Goal: Transaction & Acquisition: Book appointment/travel/reservation

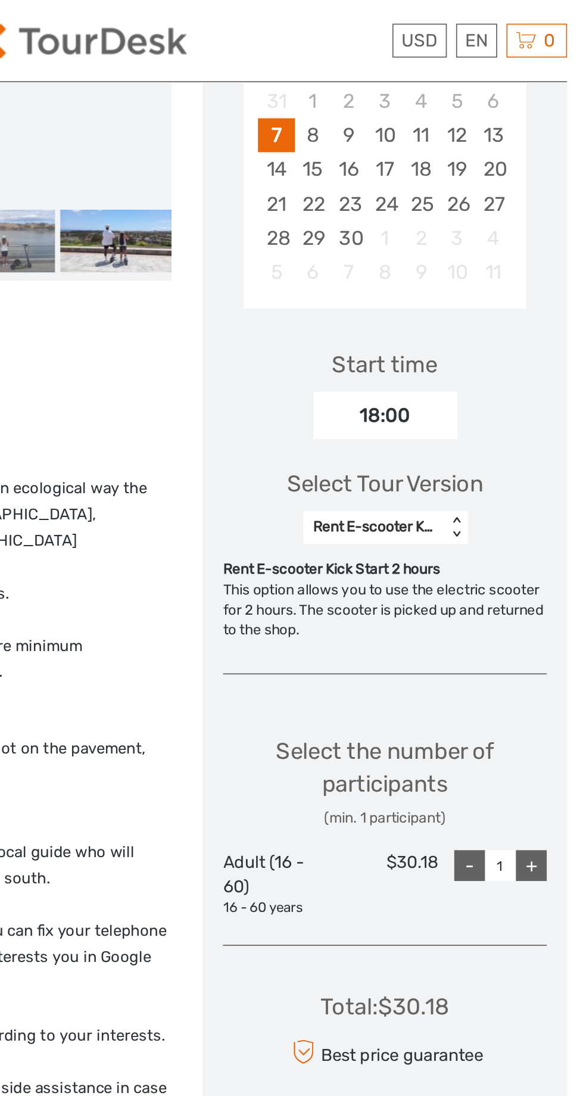
scroll to position [280, 0]
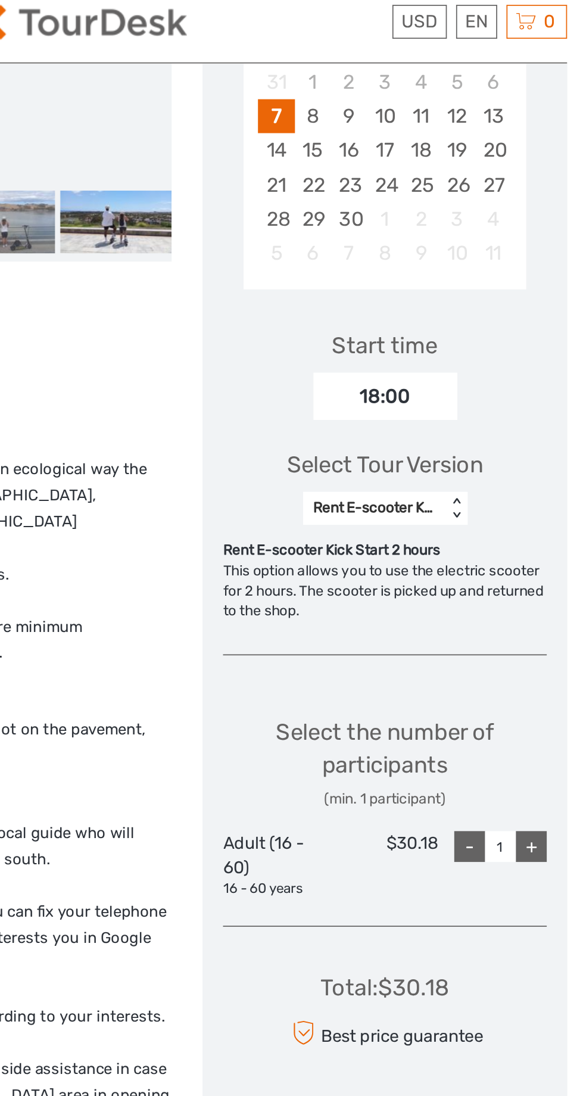
click at [507, 304] on div "< >" at bounding box center [510, 306] width 10 height 13
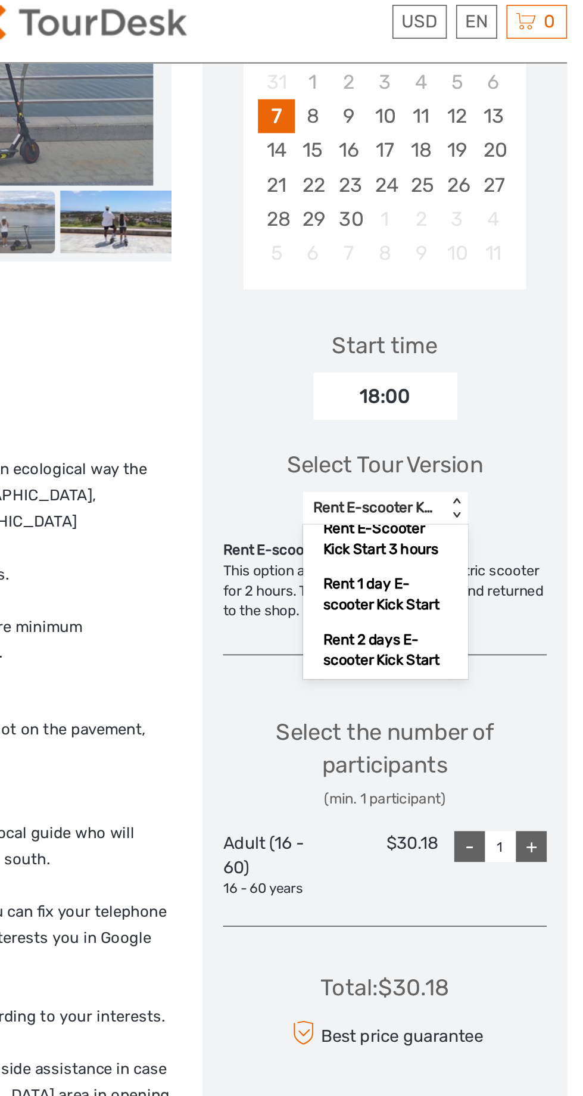
scroll to position [54, 0]
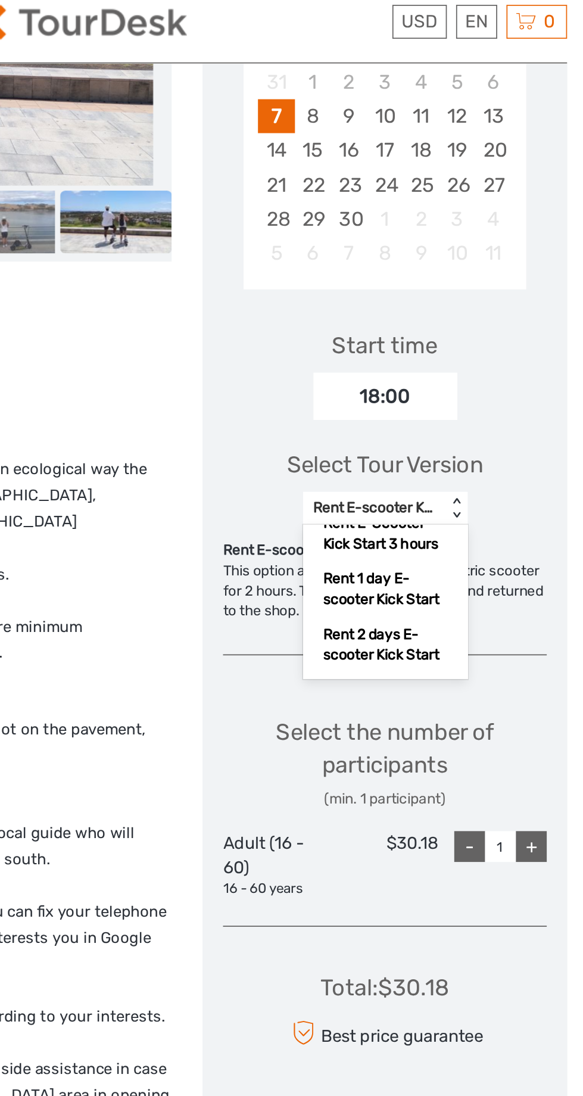
click at [463, 351] on div "Rent 1 day E-scooter Kick Start" at bounding box center [468, 353] width 83 height 32
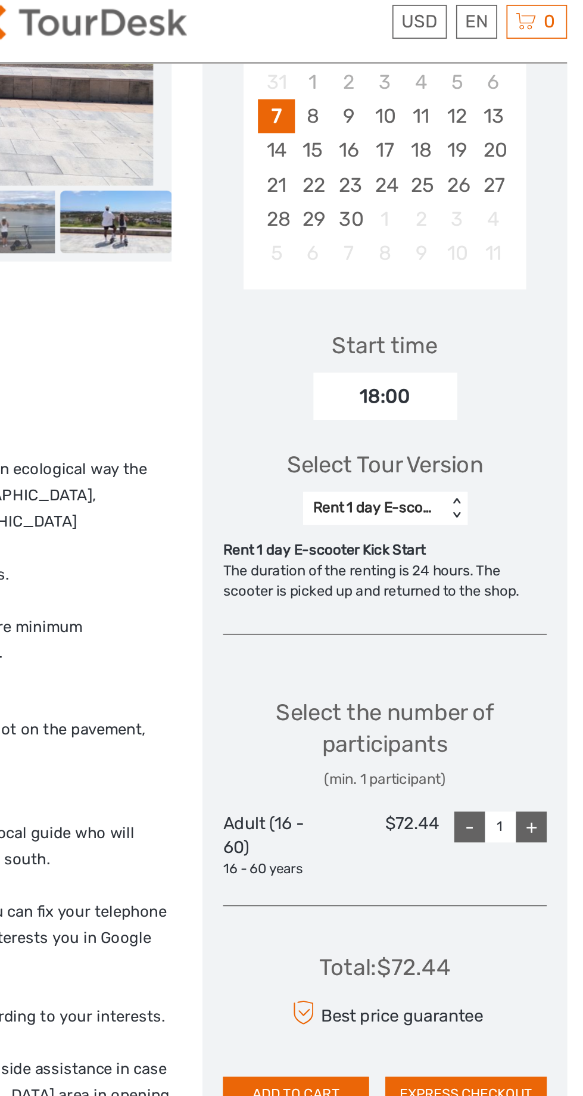
click at [489, 234] on div "18:00" at bounding box center [468, 240] width 83 height 27
click at [472, 237] on div "18:00" at bounding box center [468, 240] width 83 height 27
click at [487, 251] on div "18:00" at bounding box center [468, 240] width 83 height 27
click at [453, 249] on div "18:00" at bounding box center [468, 240] width 83 height 27
click at [476, 238] on div "18:00" at bounding box center [468, 240] width 83 height 27
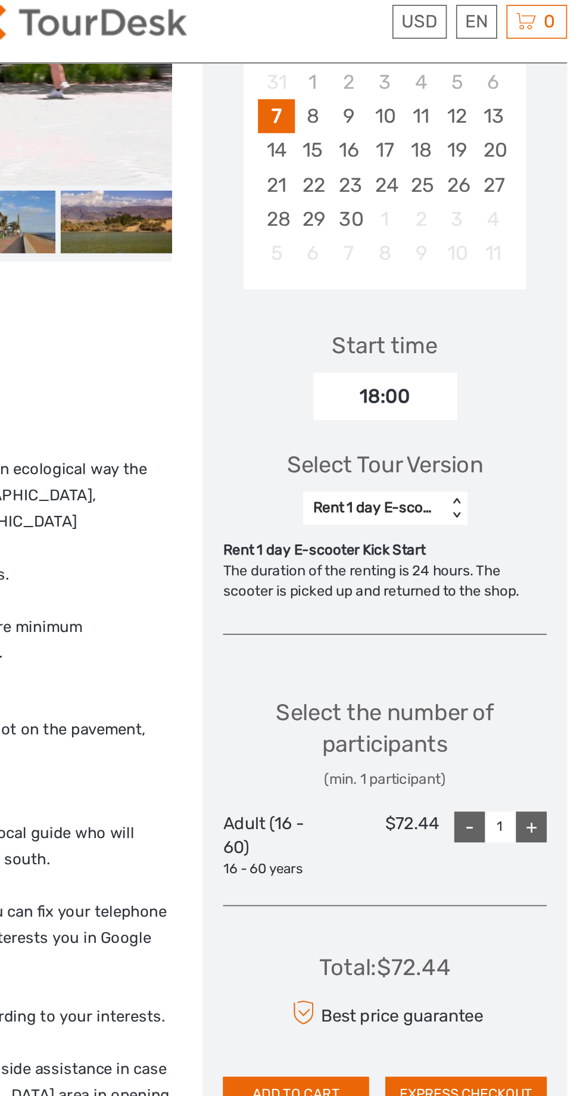
click at [500, 234] on div "18:00" at bounding box center [468, 240] width 83 height 27
click at [464, 236] on div "18:00" at bounding box center [468, 240] width 83 height 27
click at [492, 206] on div "Start time" at bounding box center [468, 211] width 61 height 18
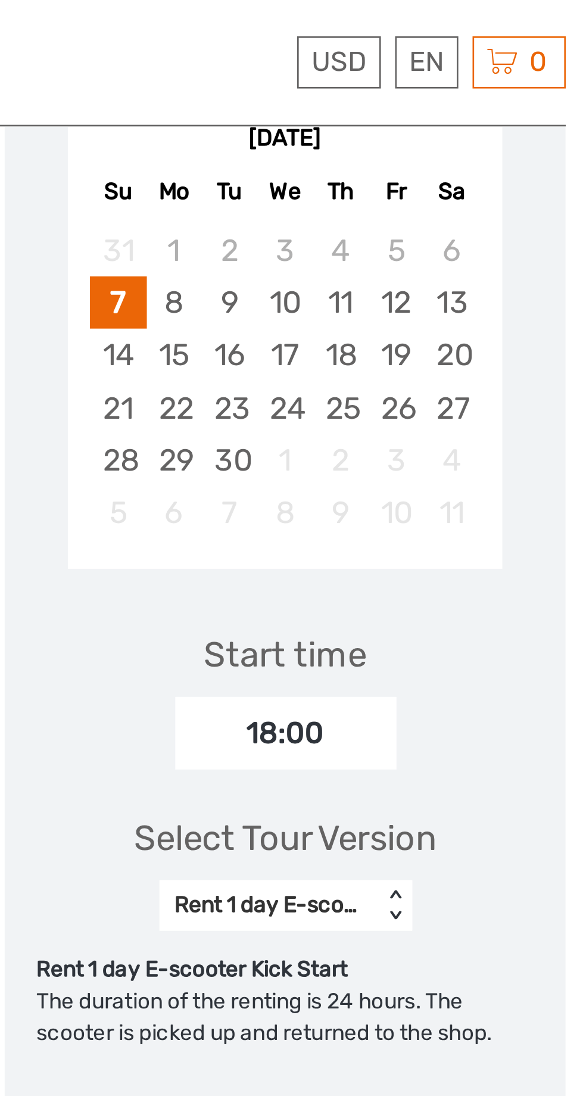
scroll to position [244, 0]
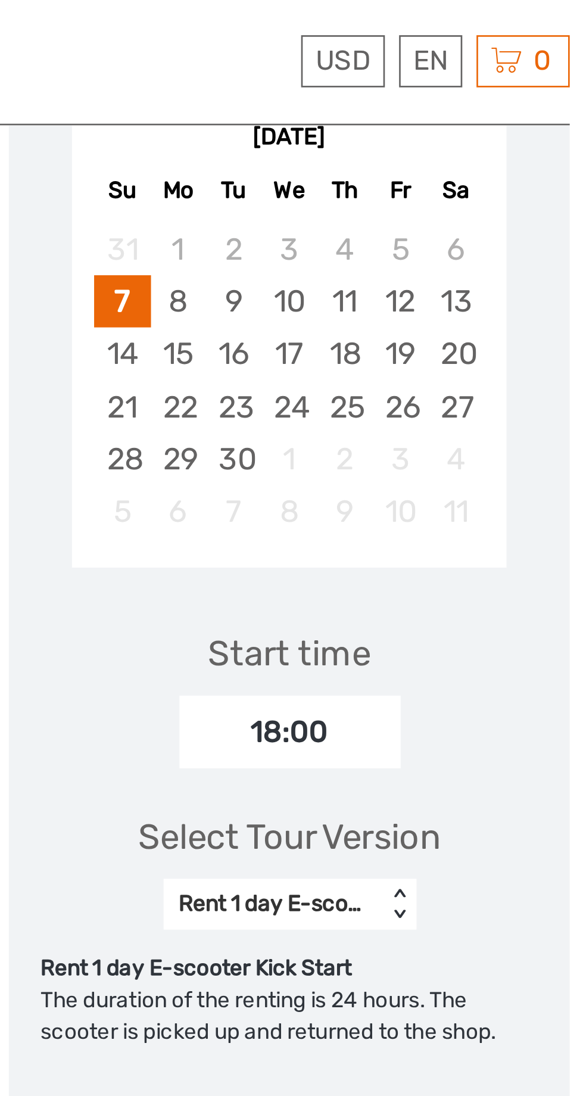
click at [478, 284] on div "18:00" at bounding box center [468, 276] width 83 height 27
click at [502, 273] on div "18:00" at bounding box center [468, 276] width 83 height 27
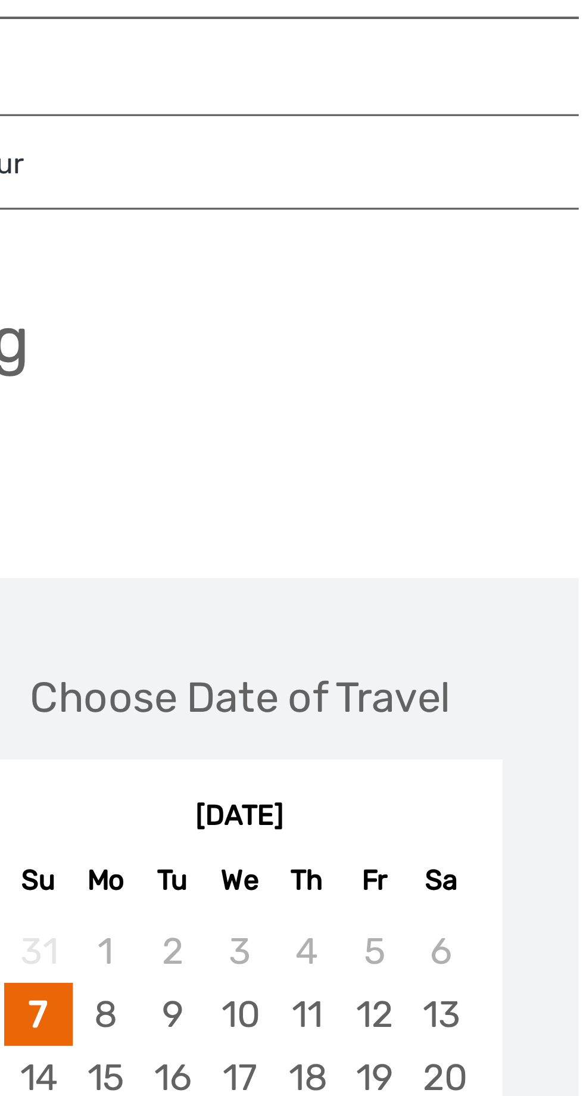
click at [408, 356] on div "7" at bounding box center [405, 359] width 21 height 20
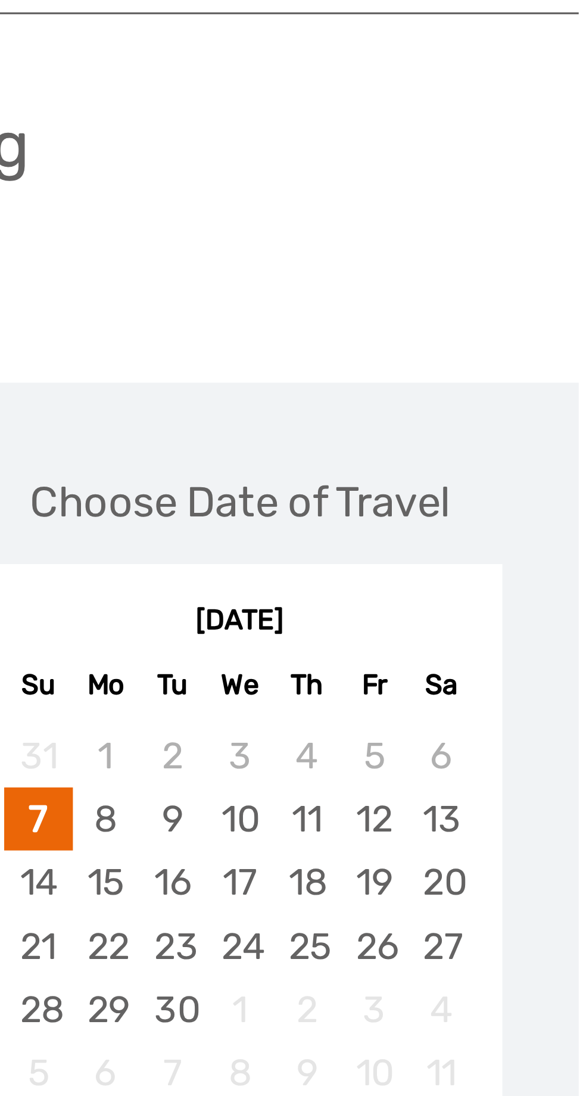
click at [411, 360] on div "7" at bounding box center [405, 359] width 21 height 20
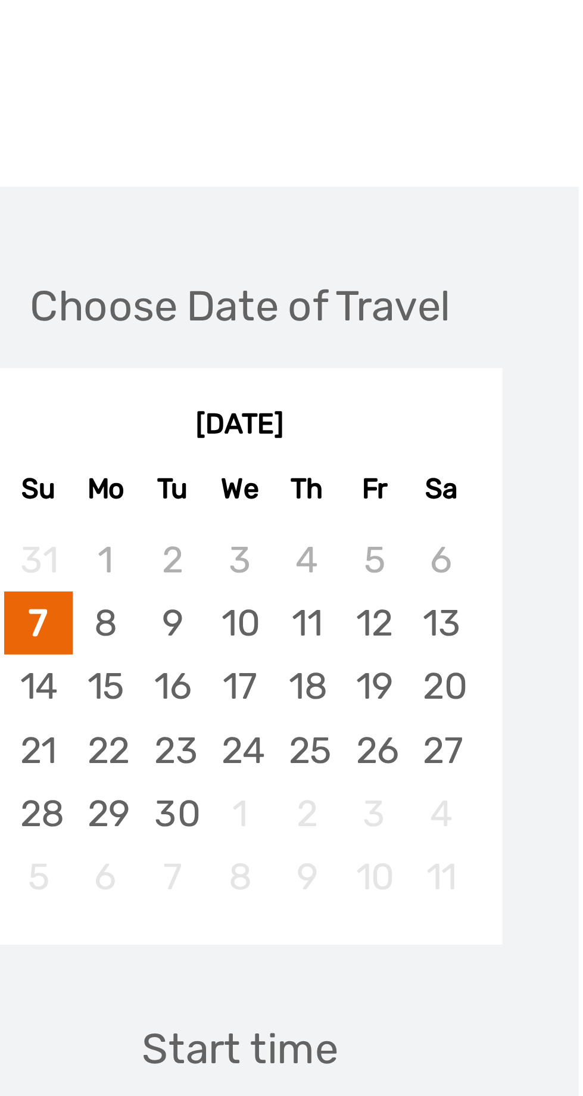
click at [411, 360] on div "7" at bounding box center [405, 359] width 21 height 20
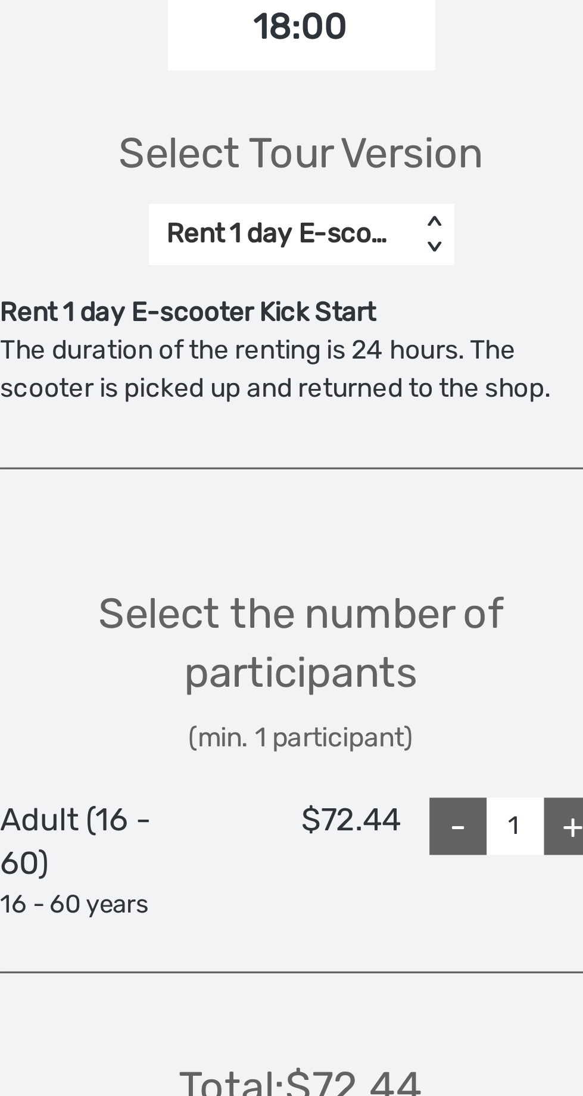
click at [548, 771] on div "+" at bounding box center [554, 770] width 18 height 18
type input "2"
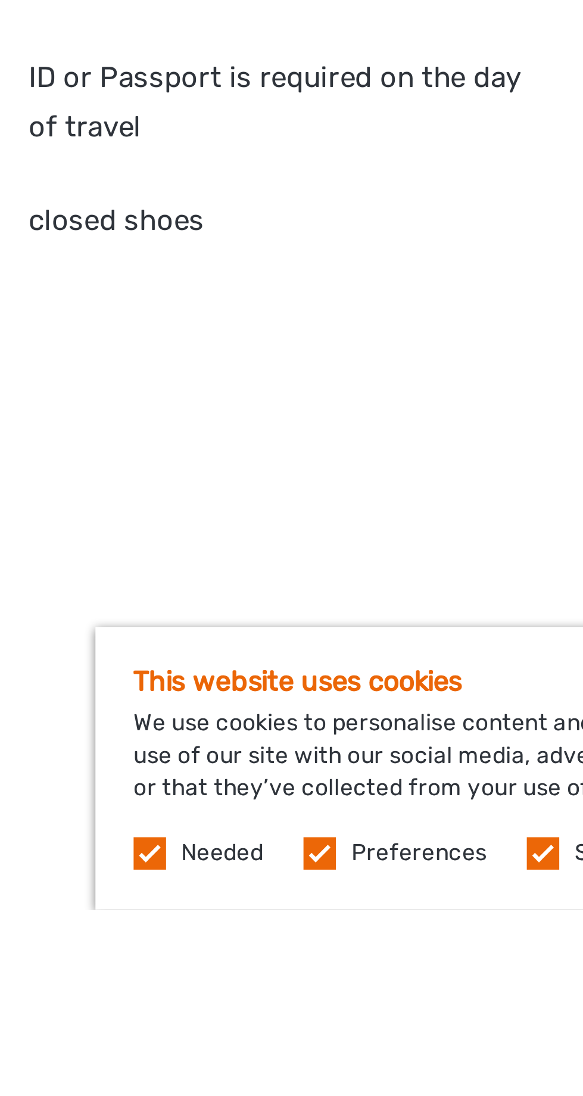
scroll to position [839, 0]
